Goal: Task Accomplishment & Management: Manage account settings

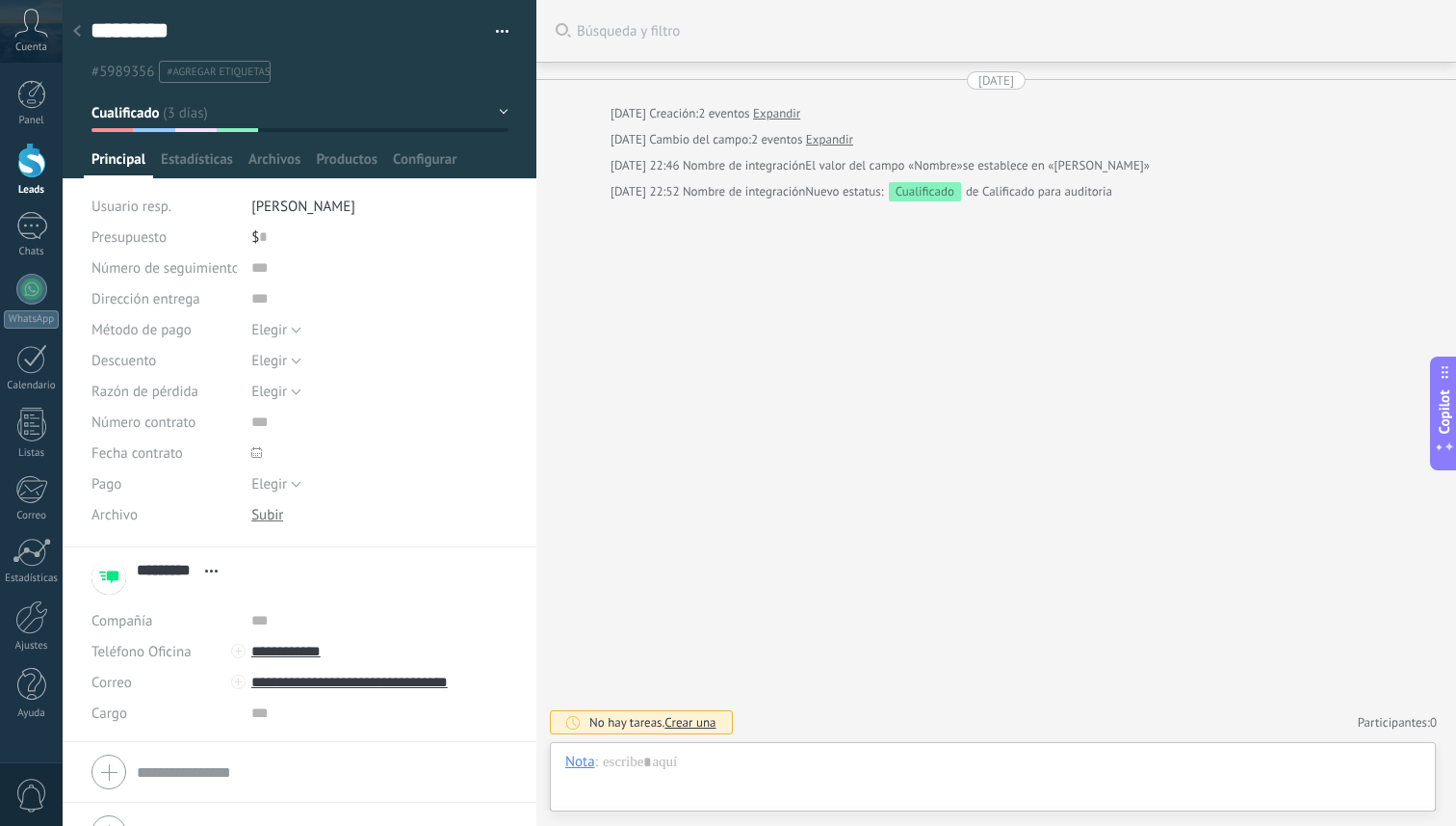
scroll to position [29, 0]
click at [26, 156] on div at bounding box center [32, 160] width 29 height 36
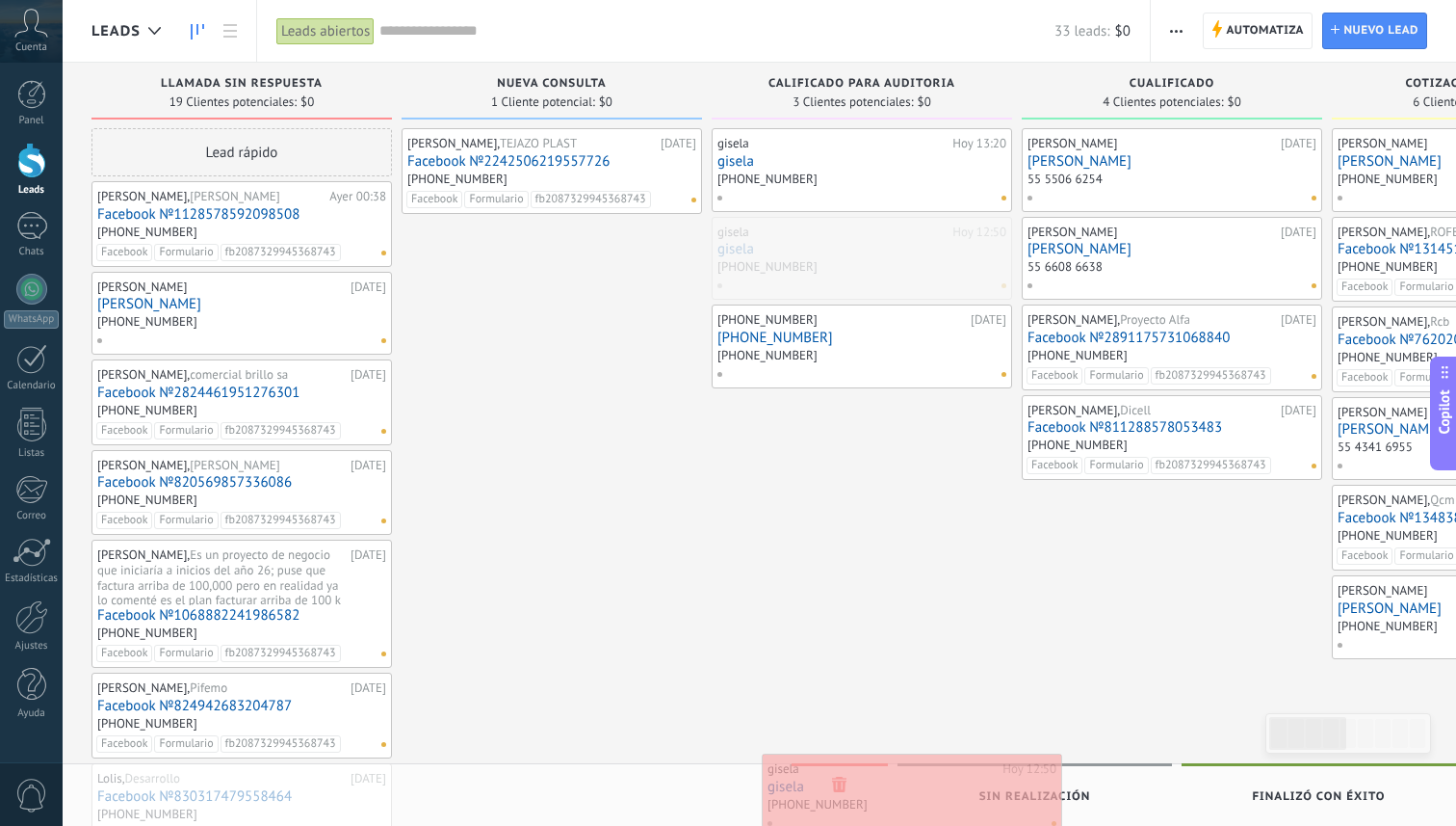
drag, startPoint x: 781, startPoint y: 250, endPoint x: 832, endPoint y: 786, distance: 538.4
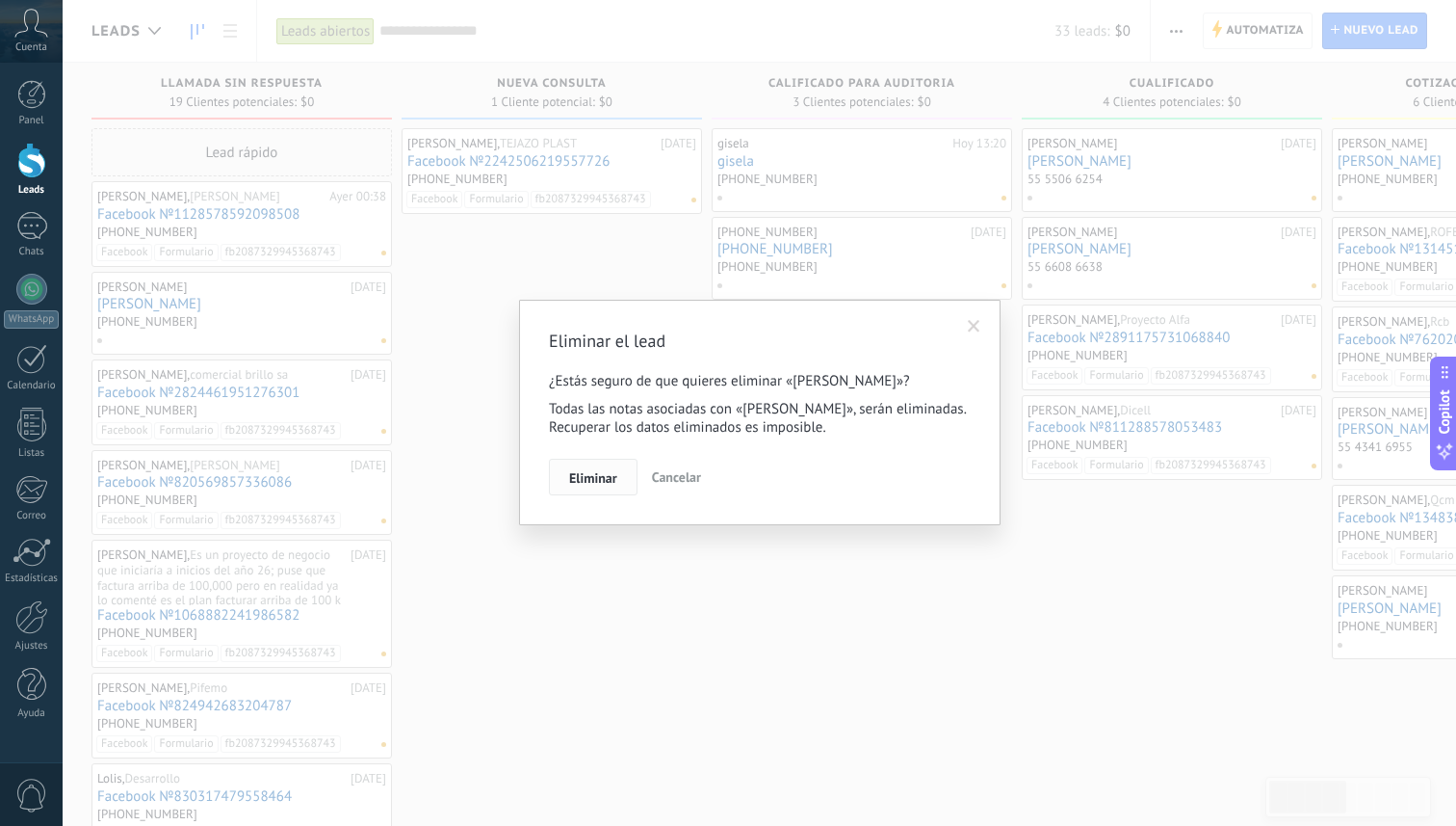
click at [604, 475] on span "Eliminar" at bounding box center [592, 478] width 48 height 14
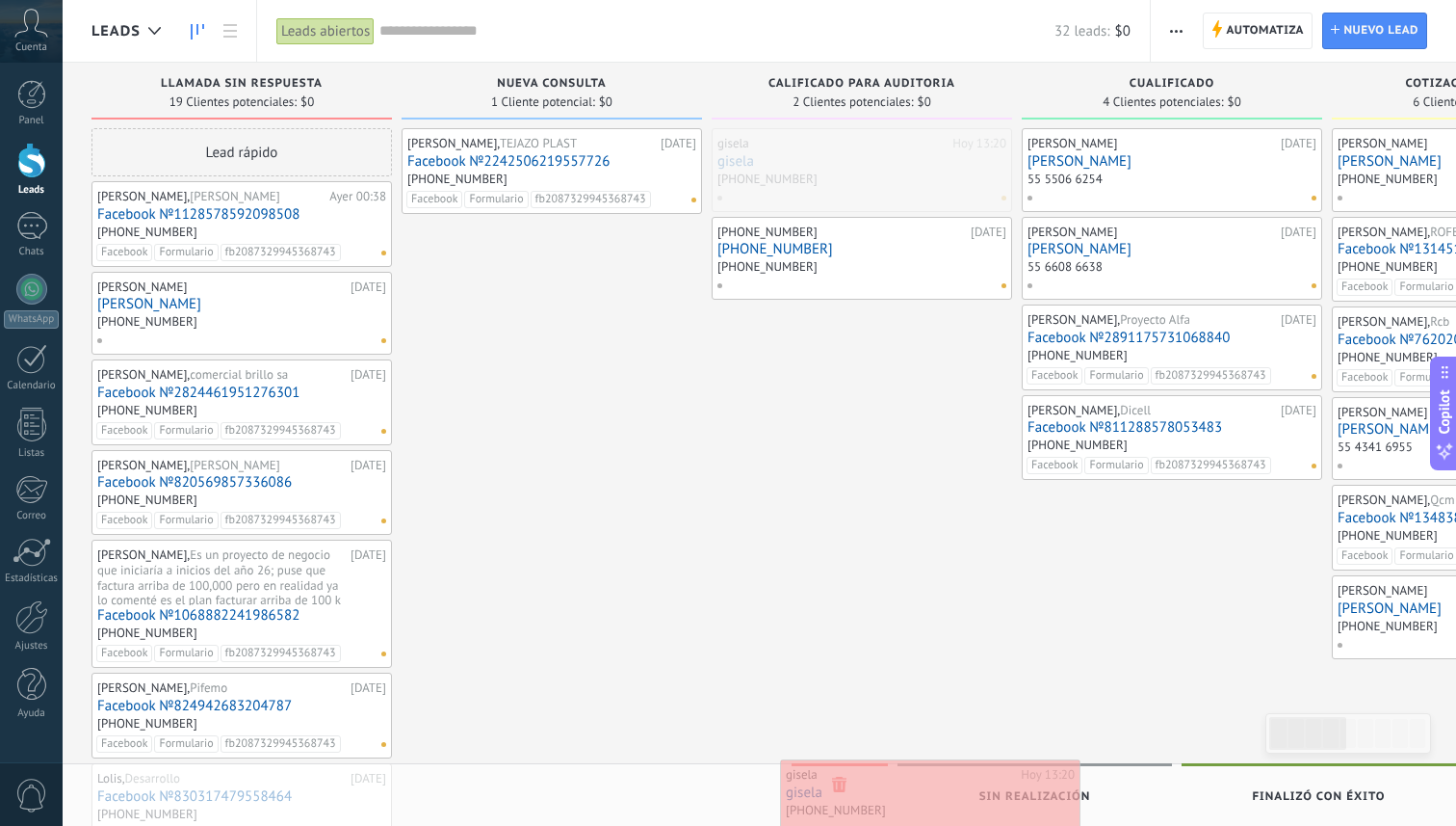
drag, startPoint x: 782, startPoint y: 156, endPoint x: 850, endPoint y: 787, distance: 634.7
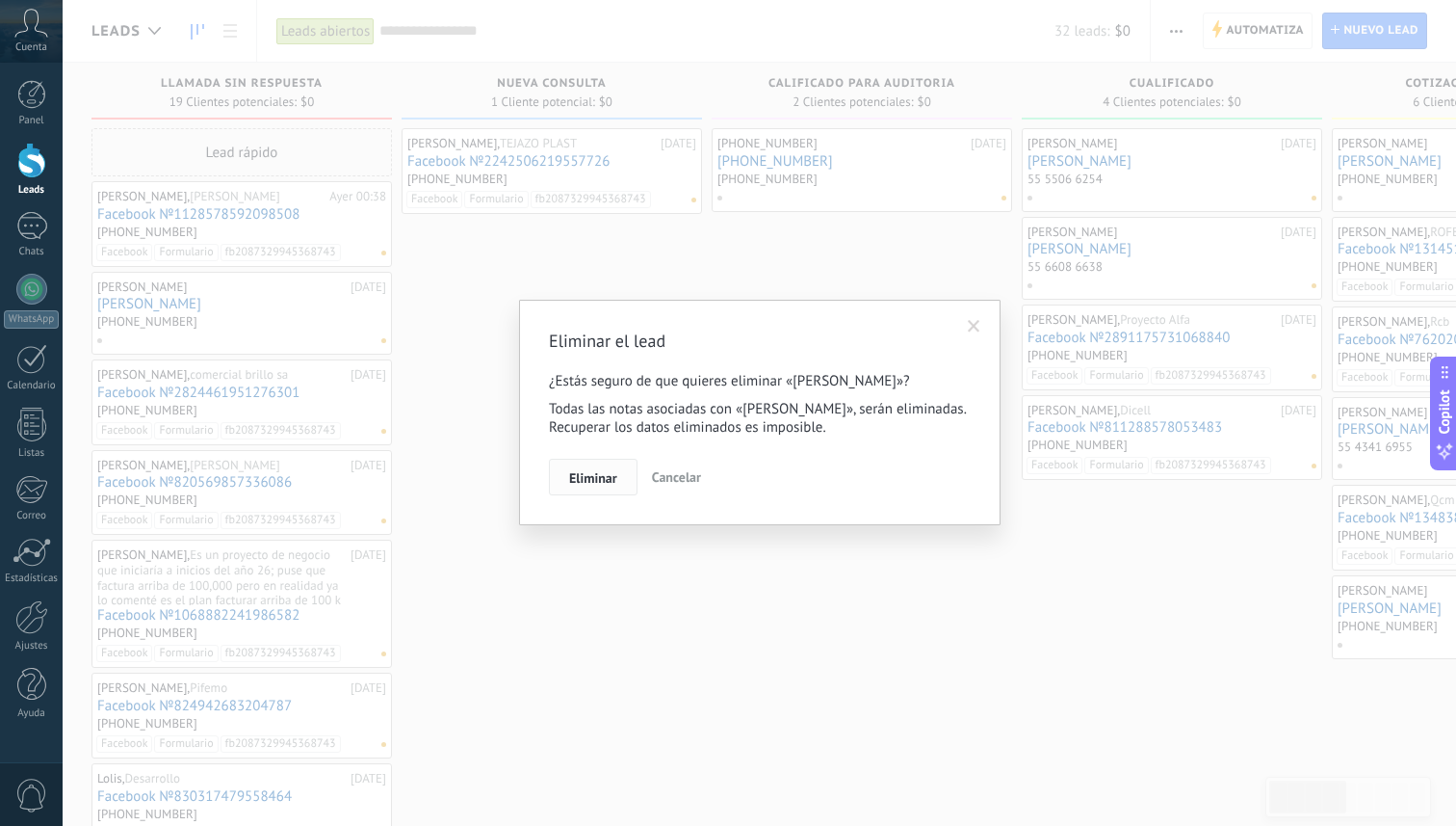
click at [597, 475] on span "Eliminar" at bounding box center [592, 478] width 48 height 14
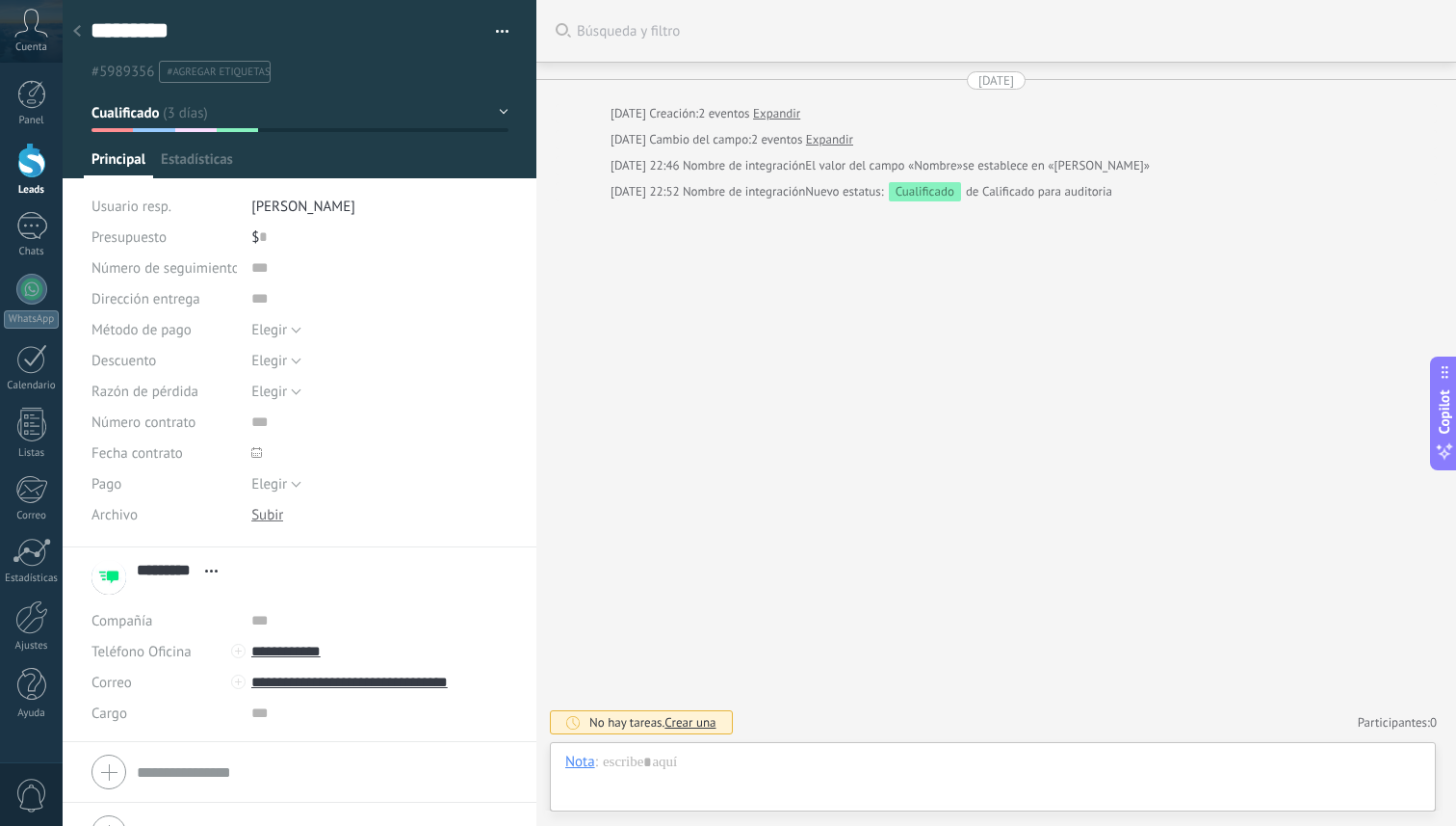
scroll to position [29, 0]
click at [36, 172] on div at bounding box center [32, 160] width 29 height 36
